Goal: Transaction & Acquisition: Book appointment/travel/reservation

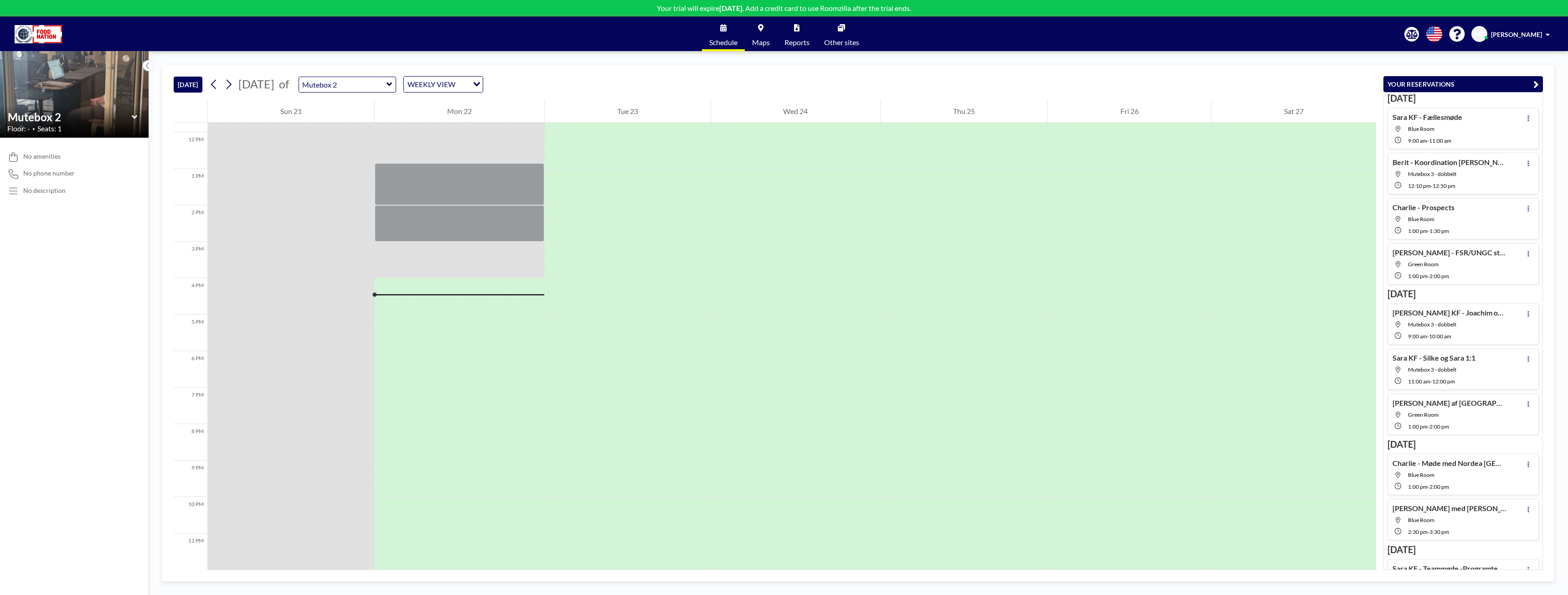
scroll to position [433, 0]
click at [581, 205] on div at bounding box center [628, 214] width 166 height 18
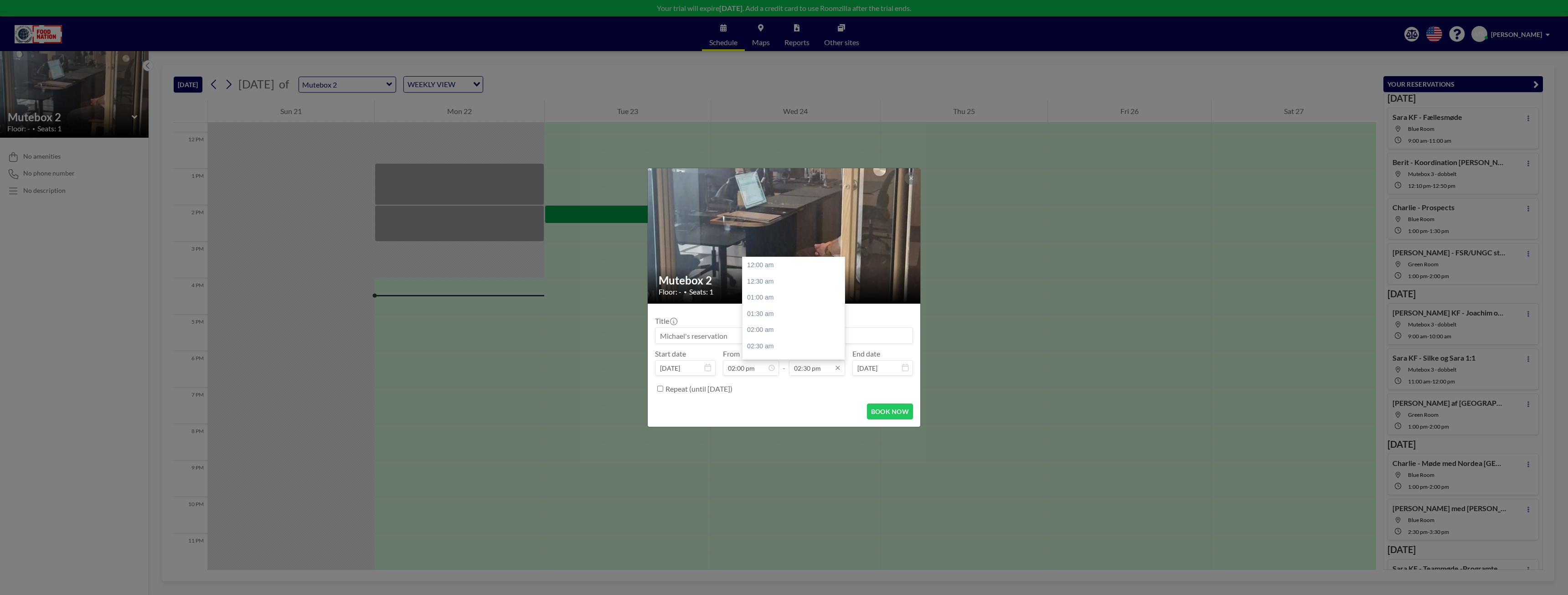
scroll to position [471, 0]
click at [809, 368] on input "02:30 pm" at bounding box center [817, 368] width 56 height 15
type input "02:20 pm"
click at [912, 179] on icon at bounding box center [911, 178] width 3 height 3
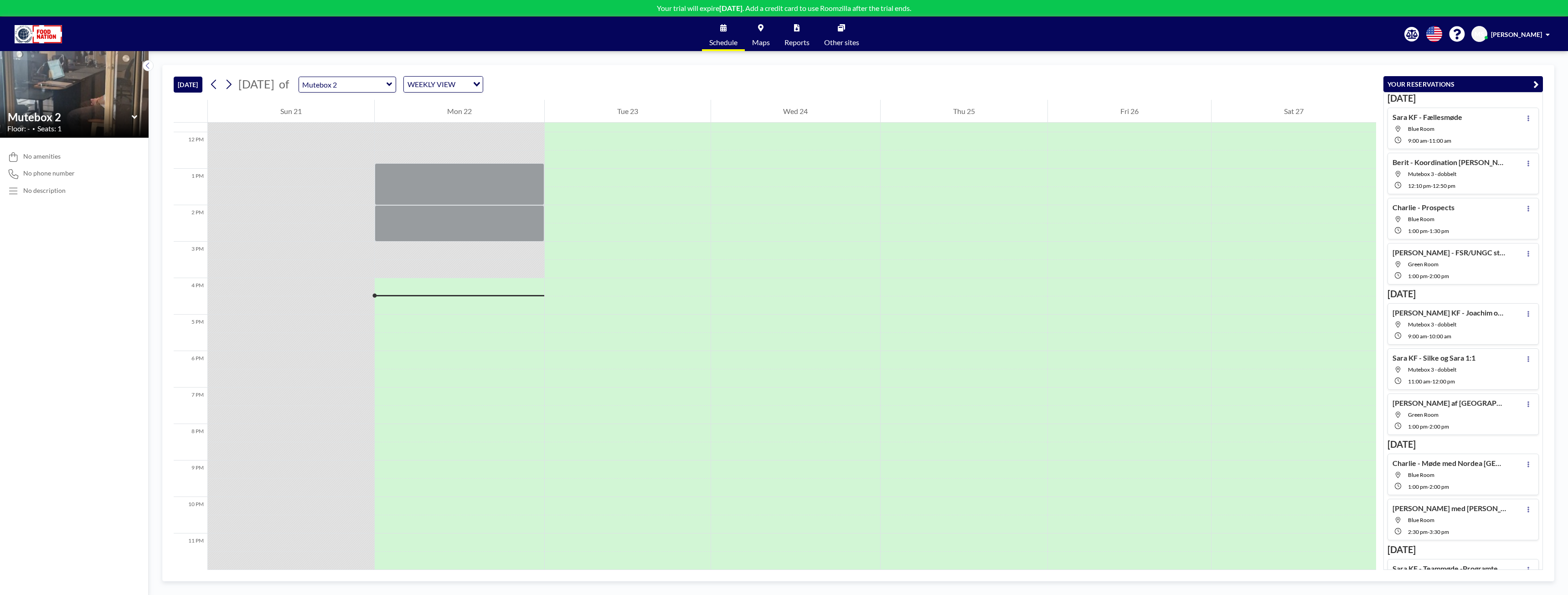
click at [393, 88] on icon at bounding box center [390, 84] width 6 height 9
type input "Mutebox 3 - dobbelt"
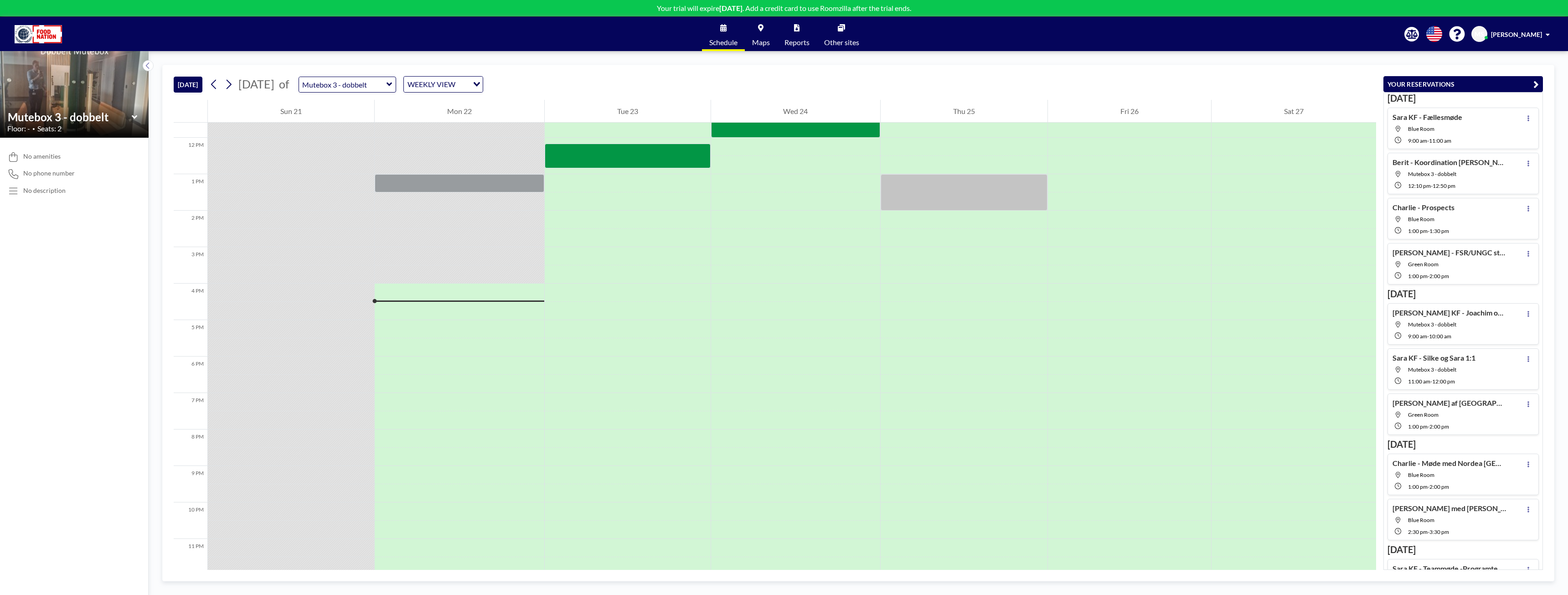
scroll to position [433, 0]
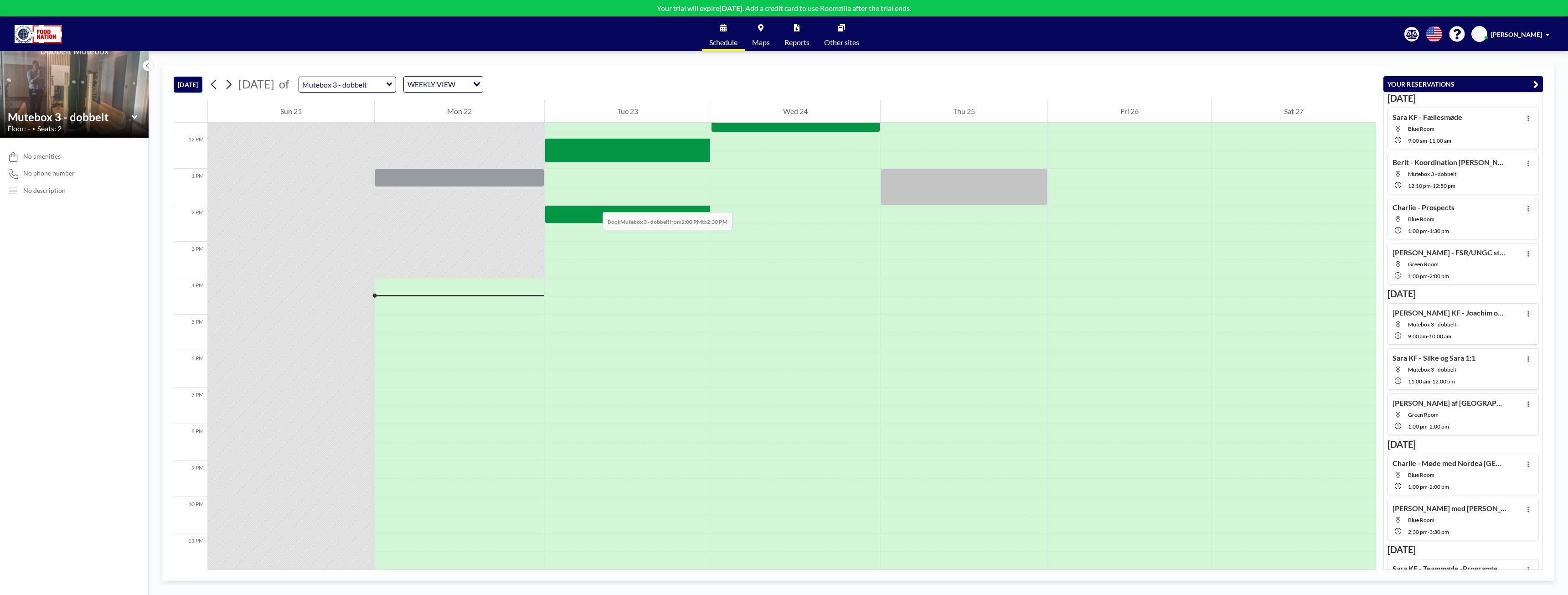
click at [593, 205] on div at bounding box center [628, 214] width 166 height 18
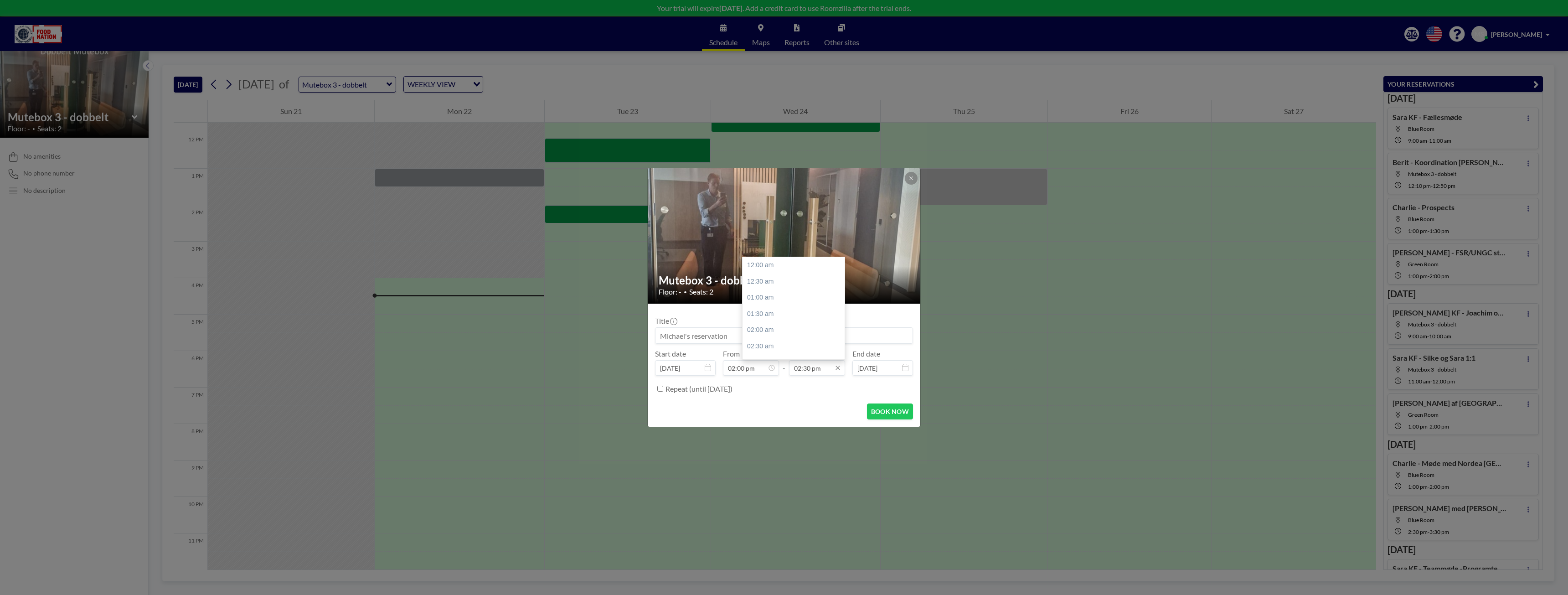
scroll to position [471, 0]
click at [809, 370] on input "02:30 pm" at bounding box center [817, 368] width 56 height 15
type input "02:20 pm"
click at [808, 339] on input at bounding box center [784, 335] width 257 height 15
type input "[PERSON_NAME] og [PERSON_NAME] Administration af brugerprofiler"
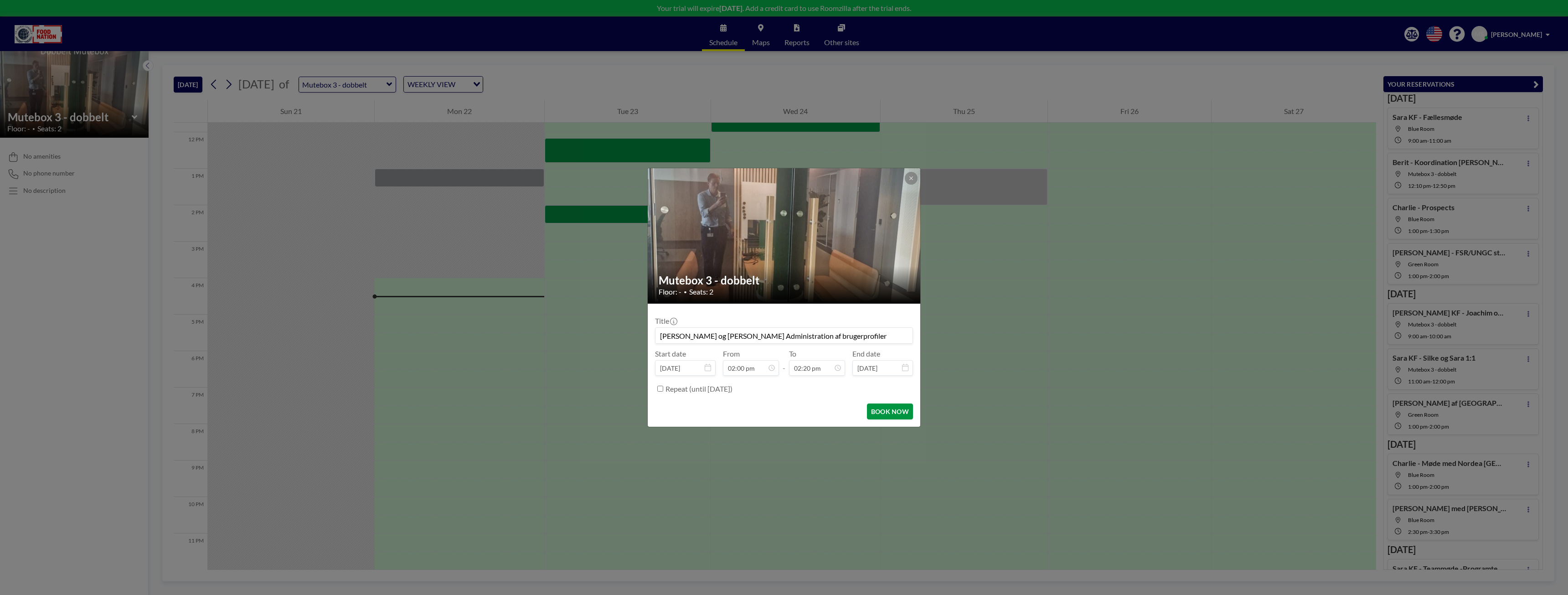
click at [879, 409] on button "BOOK NOW" at bounding box center [890, 412] width 46 height 16
